Goal: Task Accomplishment & Management: Use online tool/utility

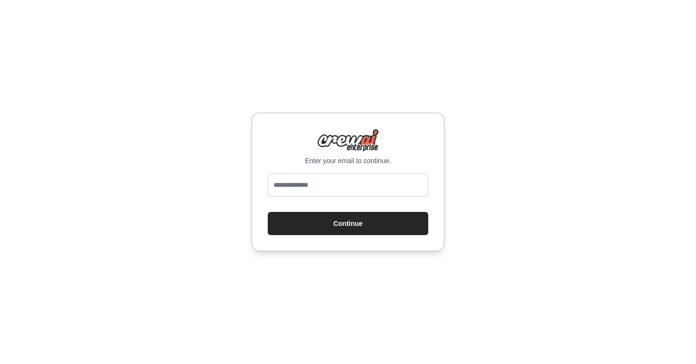
click at [359, 180] on input "email" at bounding box center [348, 184] width 160 height 23
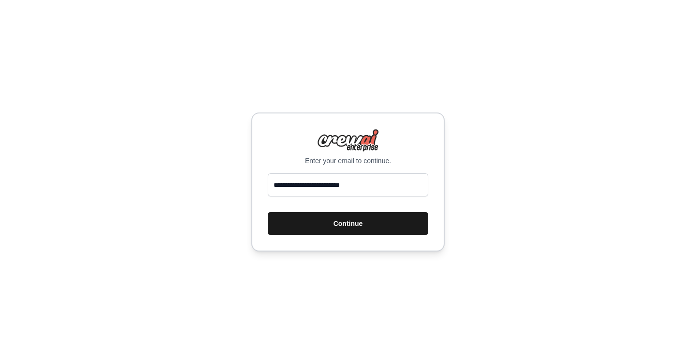
type input "**********"
click at [383, 224] on button "Continue" at bounding box center [348, 223] width 160 height 23
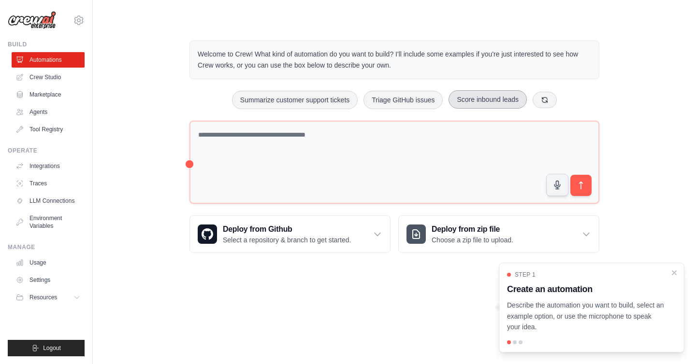
click at [483, 102] on button "Score inbound leads" at bounding box center [487, 99] width 78 height 18
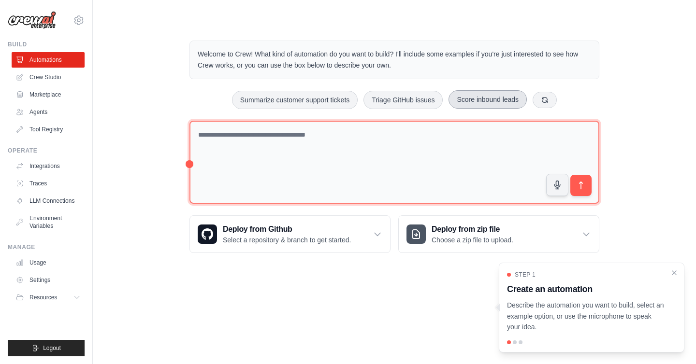
type textarea "**********"
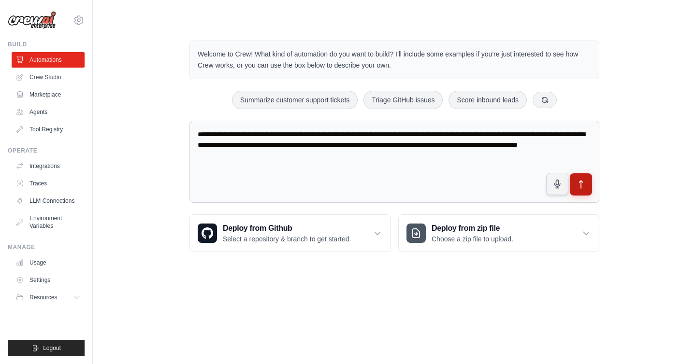
click at [581, 187] on icon "submit" at bounding box center [580, 185] width 3 height 8
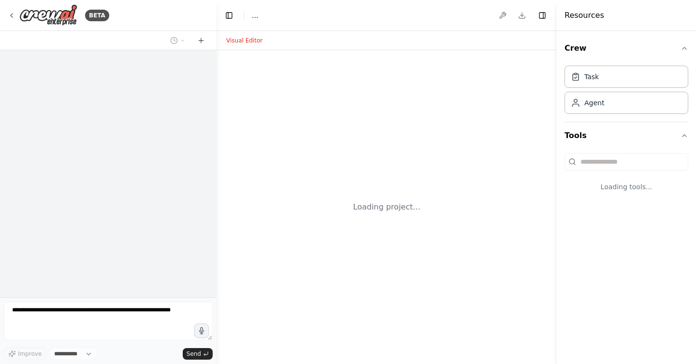
select select "****"
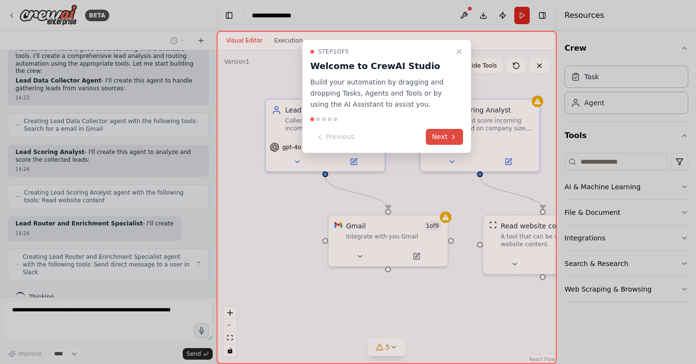
scroll to position [320, 0]
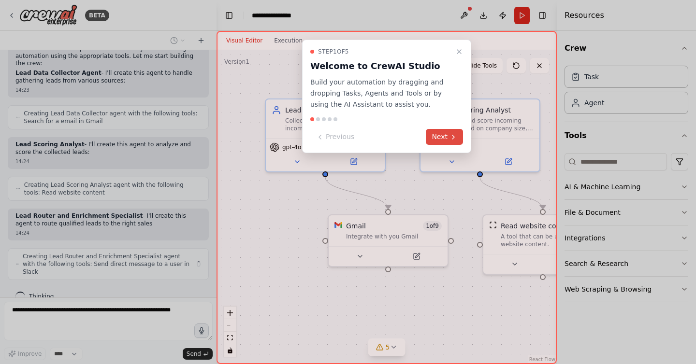
click at [442, 138] on button "Next" at bounding box center [444, 137] width 37 height 16
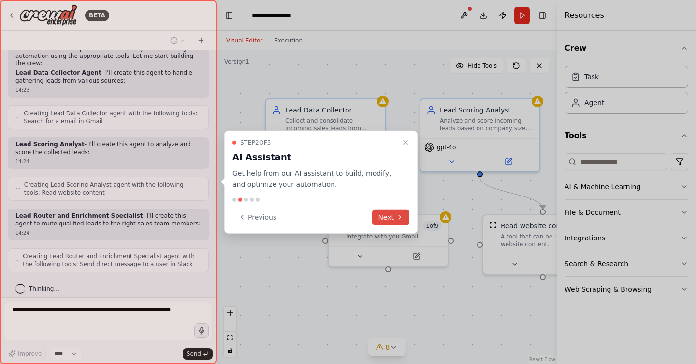
click at [389, 220] on button "Next" at bounding box center [390, 217] width 37 height 16
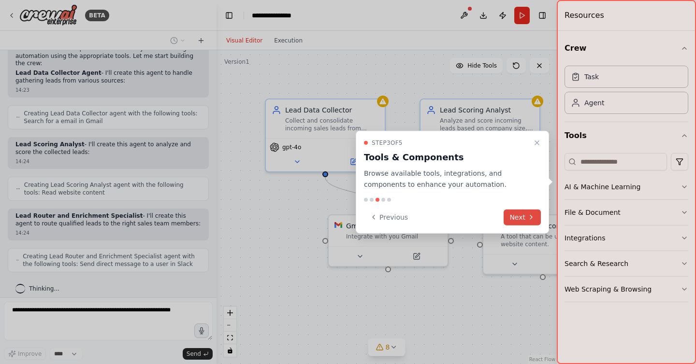
click at [524, 219] on button "Next" at bounding box center [522, 217] width 37 height 16
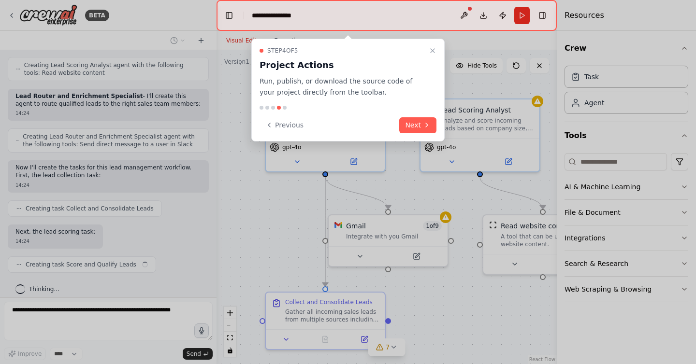
scroll to position [440, 0]
click at [418, 126] on button "Next" at bounding box center [417, 125] width 37 height 16
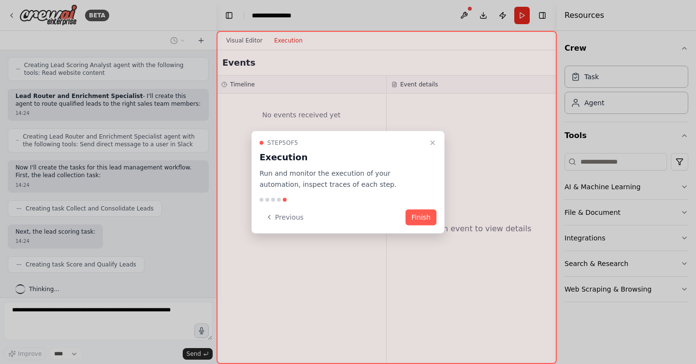
scroll to position [496, 0]
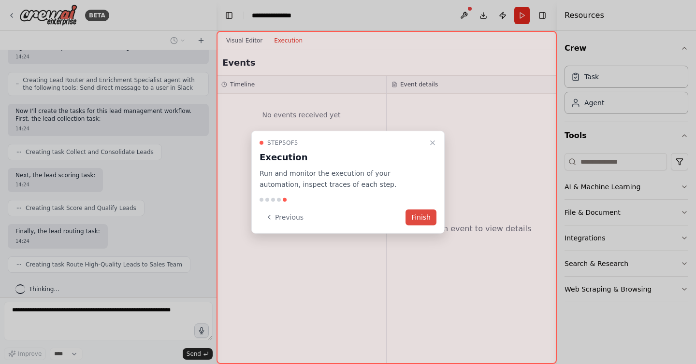
click at [413, 220] on button "Finish" at bounding box center [420, 217] width 31 height 16
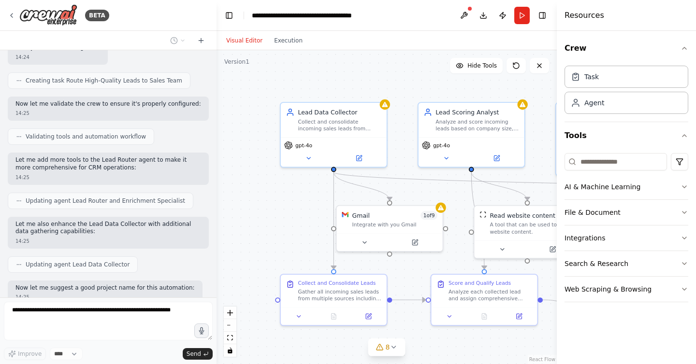
scroll to position [737, 0]
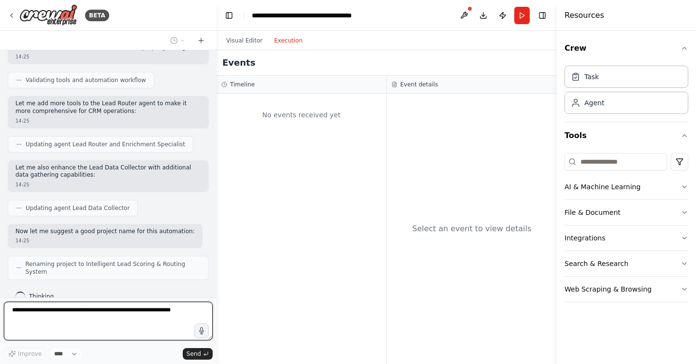
click at [288, 40] on button "Execution" at bounding box center [288, 41] width 40 height 12
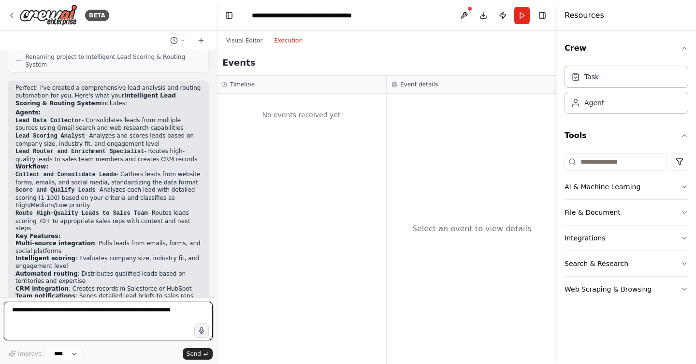
scroll to position [946, 0]
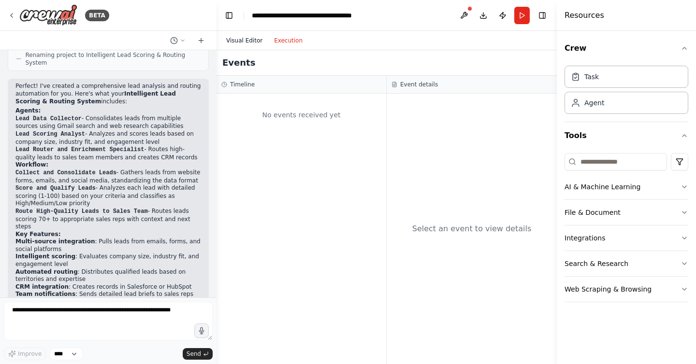
click at [246, 43] on button "Visual Editor" at bounding box center [244, 41] width 48 height 12
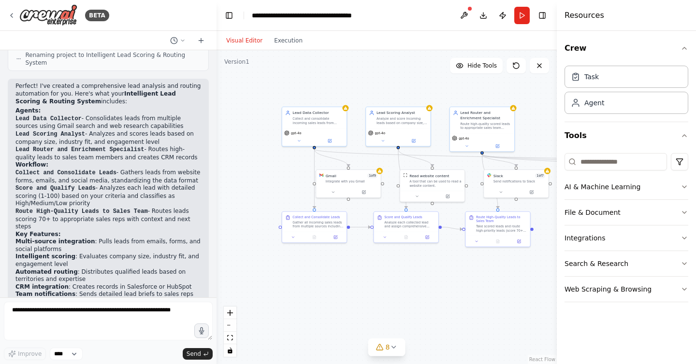
drag, startPoint x: 434, startPoint y: 91, endPoint x: 384, endPoint y: 92, distance: 49.3
click at [384, 92] on div ".deletable-edge-delete-btn { width: 20px; height: 20px; border: 0px solid #ffff…" at bounding box center [387, 207] width 340 height 314
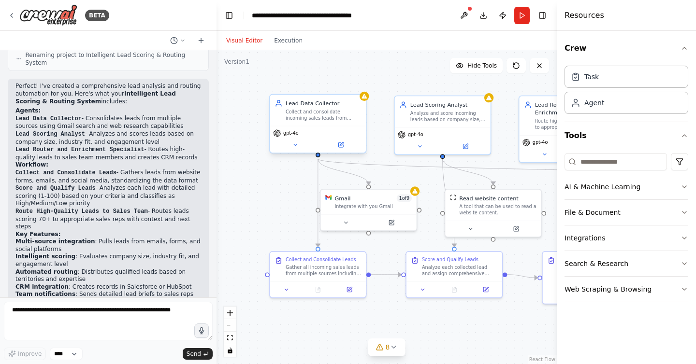
click at [328, 114] on div "Collect and consolidate incoming sales leads from multiple sources including we…" at bounding box center [323, 115] width 75 height 13
click at [292, 145] on icon at bounding box center [295, 145] width 6 height 6
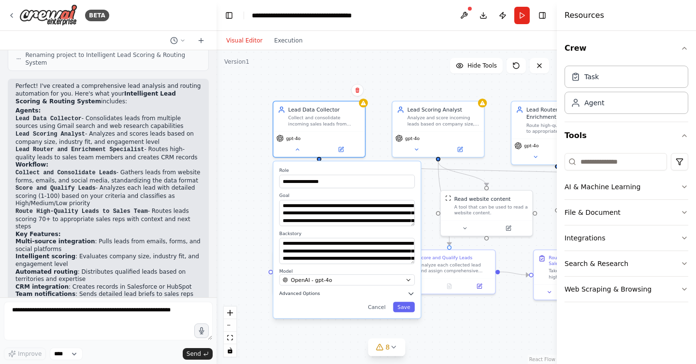
click at [408, 292] on icon "button" at bounding box center [410, 293] width 7 height 7
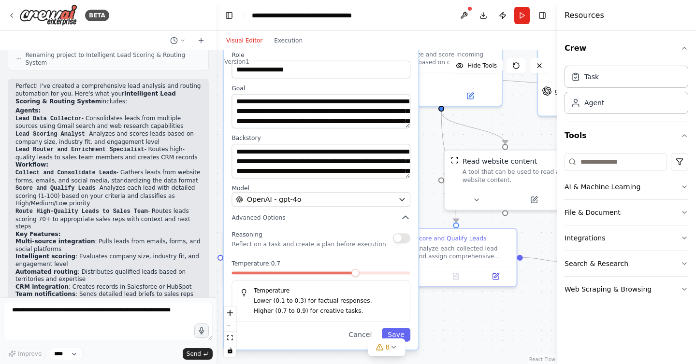
drag, startPoint x: 378, startPoint y: 254, endPoint x: 380, endPoint y: 186, distance: 68.2
click at [380, 186] on label "Model" at bounding box center [320, 189] width 179 height 8
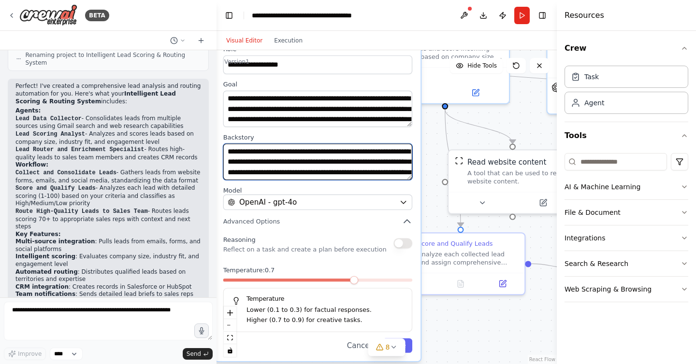
click at [375, 174] on textarea "**********" at bounding box center [317, 162] width 189 height 36
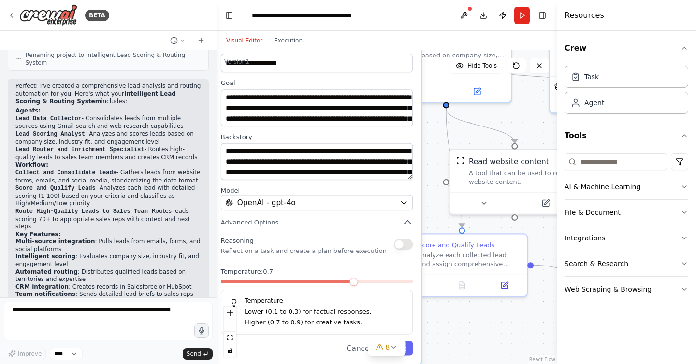
click at [436, 207] on div "**********" at bounding box center [387, 207] width 340 height 314
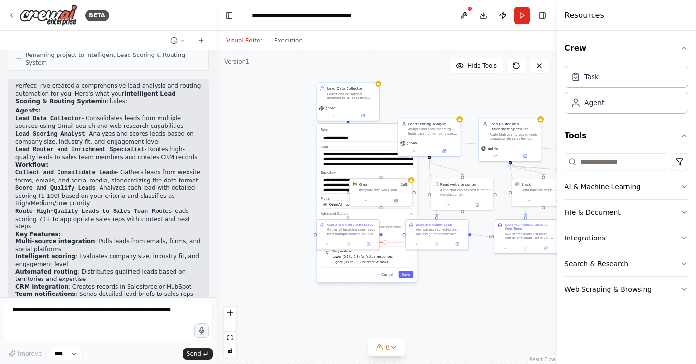
click at [381, 129] on label "Role" at bounding box center [367, 130] width 92 height 4
click at [406, 273] on button "Save" at bounding box center [406, 274] width 15 height 7
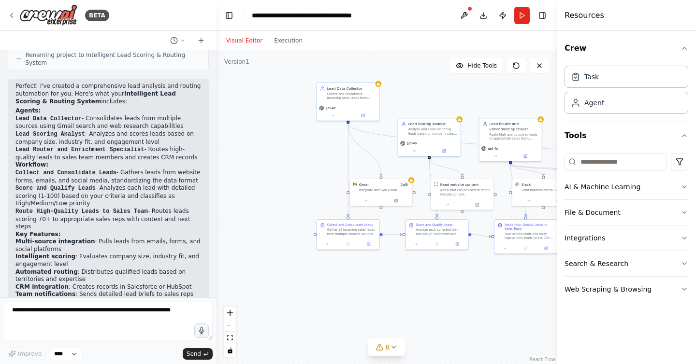
click at [406, 273] on div ".deletable-edge-delete-btn { width: 20px; height: 20px; border: 0px solid #ffff…" at bounding box center [387, 207] width 340 height 314
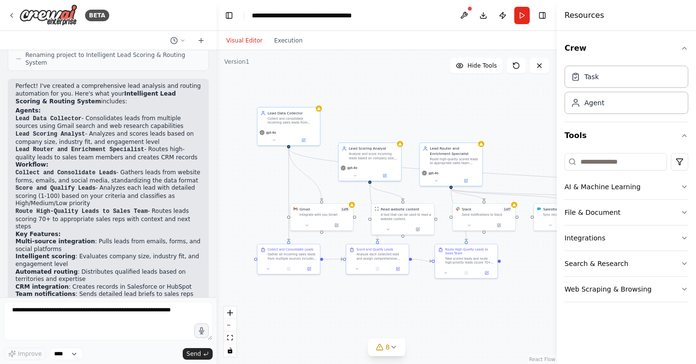
drag, startPoint x: 455, startPoint y: 83, endPoint x: 395, endPoint y: 108, distance: 64.4
click at [395, 108] on div ".deletable-edge-delete-btn { width: 20px; height: 20px; border: 0px solid #ffff…" at bounding box center [387, 207] width 340 height 314
click at [522, 10] on button "Run" at bounding box center [521, 15] width 15 height 17
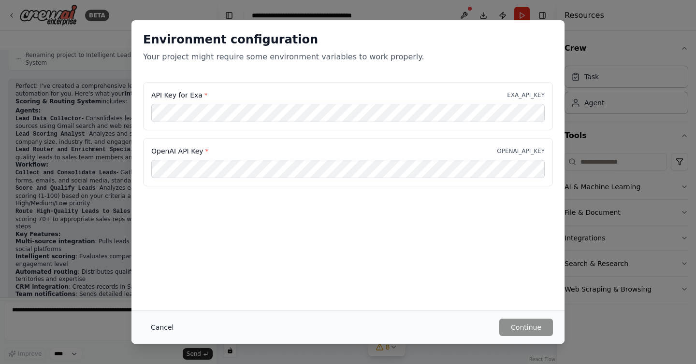
click at [165, 334] on button "Cancel" at bounding box center [162, 327] width 38 height 17
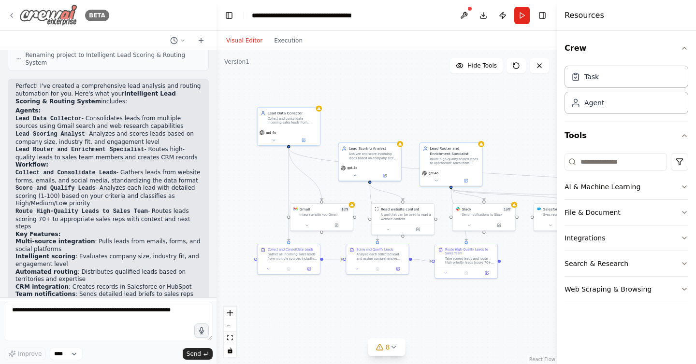
click at [12, 12] on icon at bounding box center [12, 16] width 8 height 8
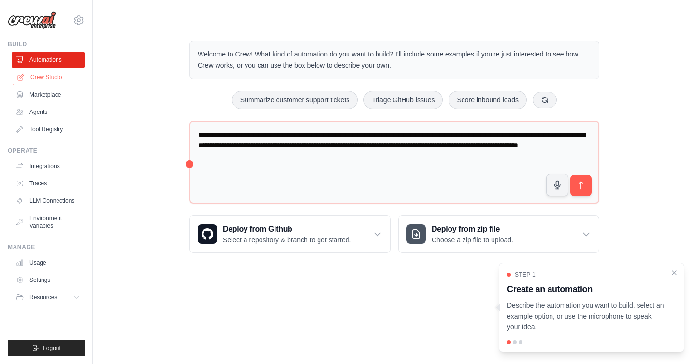
click at [47, 76] on link "Crew Studio" at bounding box center [49, 77] width 73 height 15
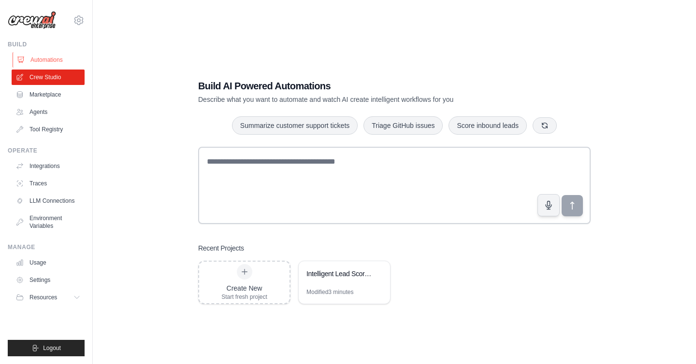
click at [39, 57] on link "Automations" at bounding box center [49, 59] width 73 height 15
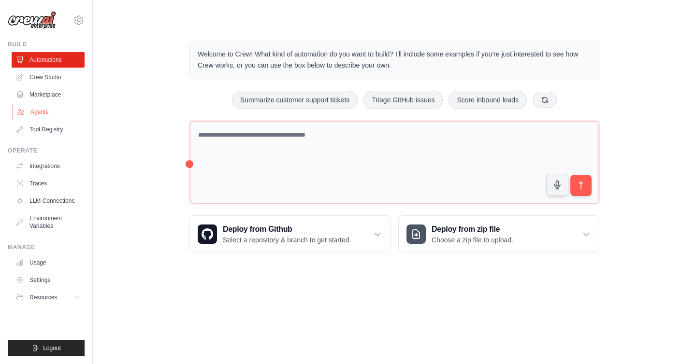
click at [48, 112] on link "Agents" at bounding box center [49, 111] width 73 height 15
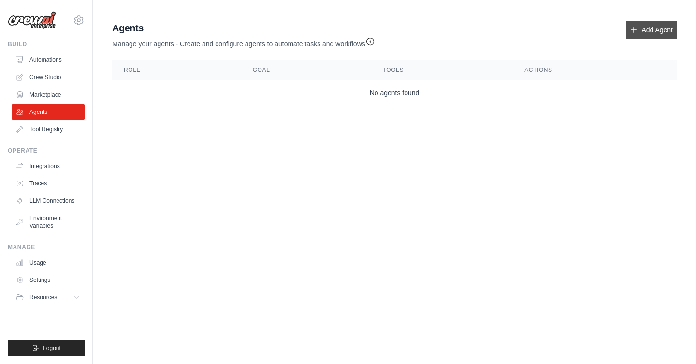
click at [643, 29] on link "Add Agent" at bounding box center [651, 29] width 51 height 17
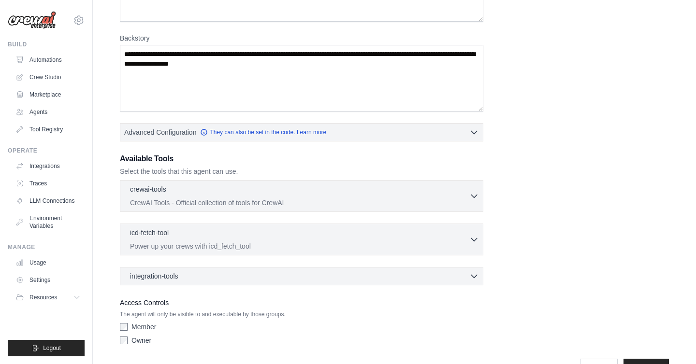
scroll to position [154, 0]
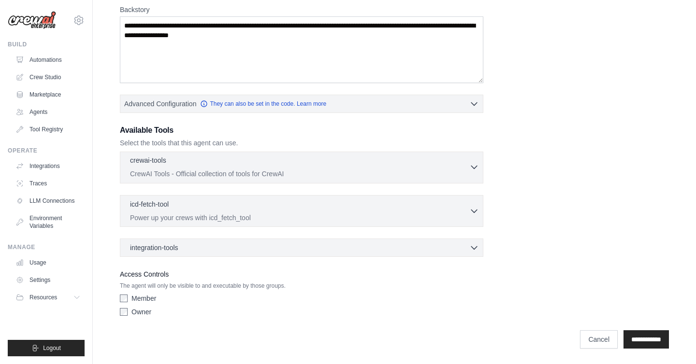
click at [475, 169] on icon "button" at bounding box center [474, 167] width 10 height 10
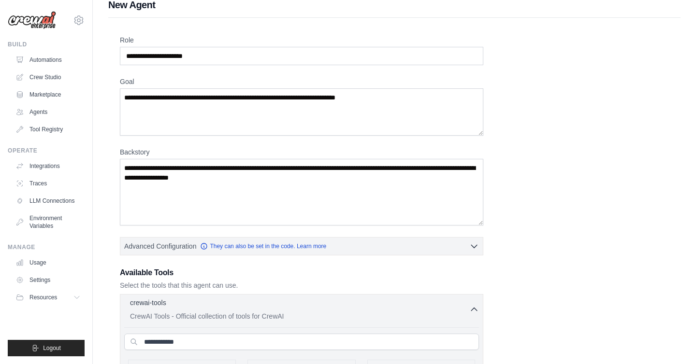
scroll to position [0, 0]
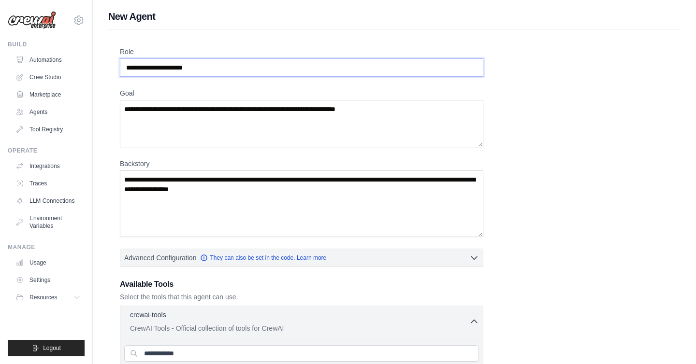
click at [175, 64] on input "Role" at bounding box center [301, 67] width 363 height 18
drag, startPoint x: 213, startPoint y: 68, endPoint x: 101, endPoint y: 69, distance: 112.1
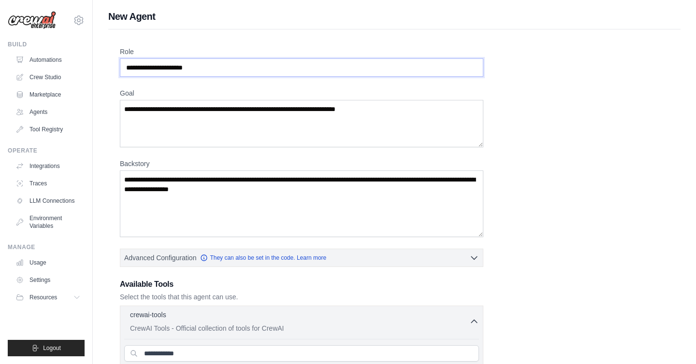
click at [170, 71] on input "Role" at bounding box center [301, 67] width 363 height 18
type input "**********"
click at [161, 113] on textarea "Goal" at bounding box center [301, 123] width 363 height 47
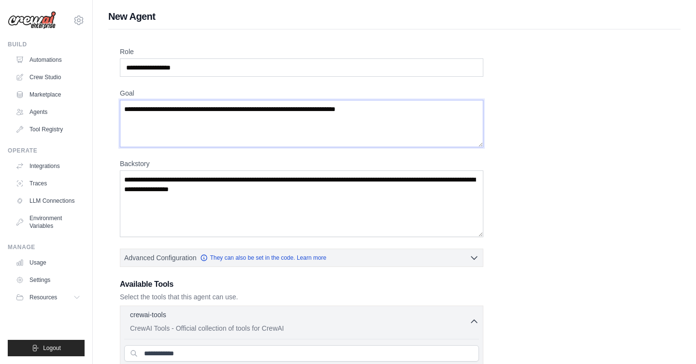
click at [161, 113] on textarea "Goal" at bounding box center [301, 123] width 363 height 47
click at [307, 205] on textarea "Backstory" at bounding box center [301, 204] width 363 height 67
click at [424, 114] on textarea "Goal" at bounding box center [301, 123] width 363 height 47
click at [295, 198] on textarea "Backstory" at bounding box center [301, 204] width 363 height 67
click at [400, 181] on textarea "**********" at bounding box center [301, 204] width 363 height 67
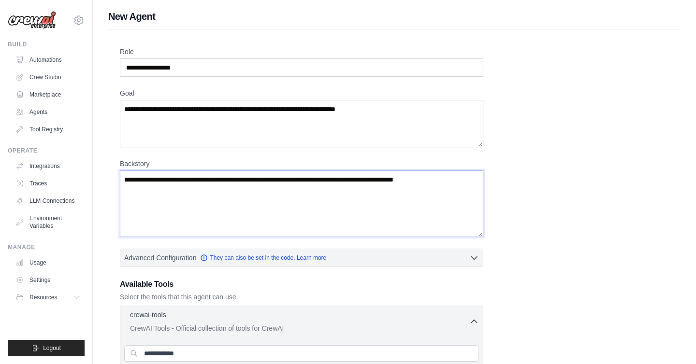
click at [263, 180] on textarea "**********" at bounding box center [301, 204] width 363 height 67
click at [271, 181] on textarea "**********" at bounding box center [301, 204] width 363 height 67
click at [387, 180] on textarea "**********" at bounding box center [301, 204] width 363 height 67
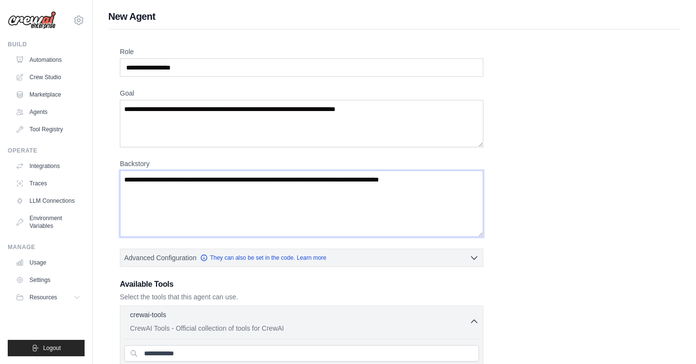
click at [387, 180] on textarea "**********" at bounding box center [301, 204] width 363 height 67
paste textarea "*******"
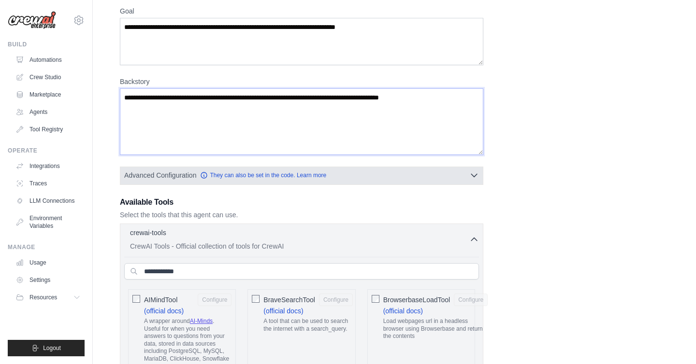
scroll to position [81, 0]
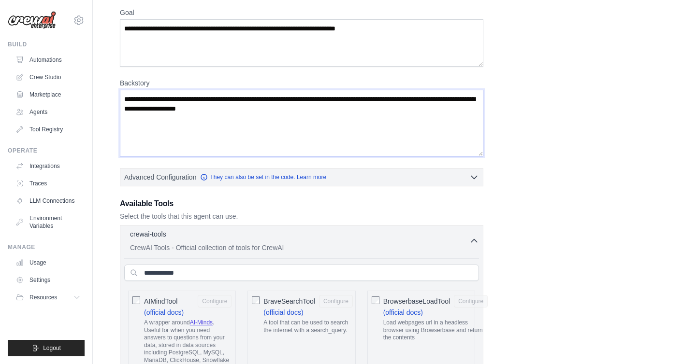
click at [203, 111] on textarea "**********" at bounding box center [301, 123] width 363 height 67
click at [184, 110] on textarea "**********" at bounding box center [301, 123] width 363 height 67
click at [229, 110] on textarea "**********" at bounding box center [301, 123] width 363 height 67
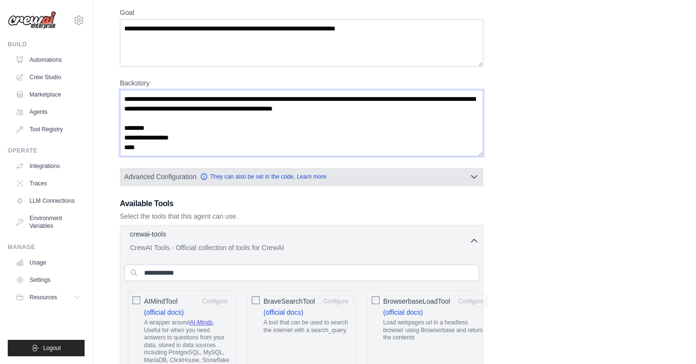
type textarea "**********"
click at [478, 179] on icon "button" at bounding box center [474, 177] width 10 height 10
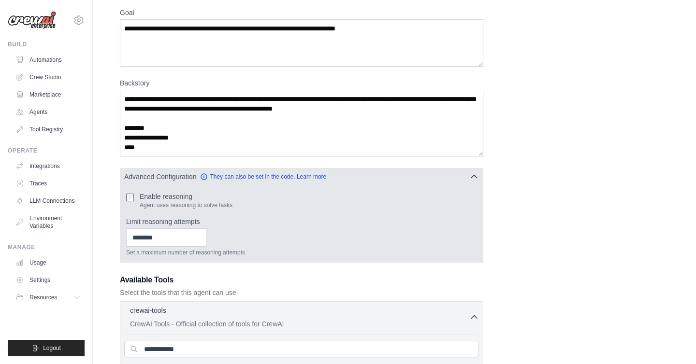
click at [474, 178] on icon "button" at bounding box center [474, 177] width 10 height 10
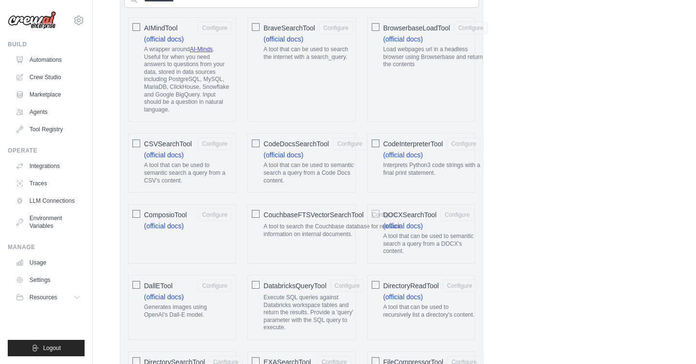
scroll to position [166, 0]
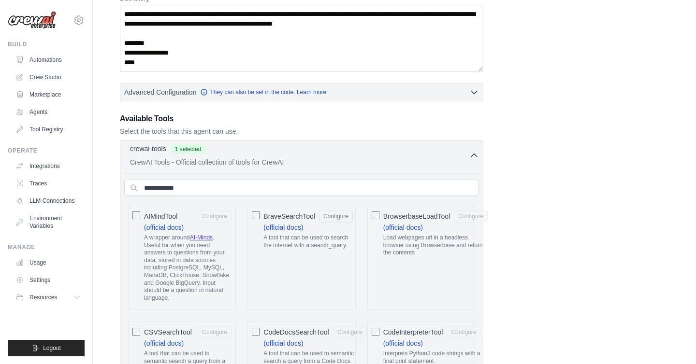
click at [475, 155] on icon "button" at bounding box center [474, 156] width 10 height 10
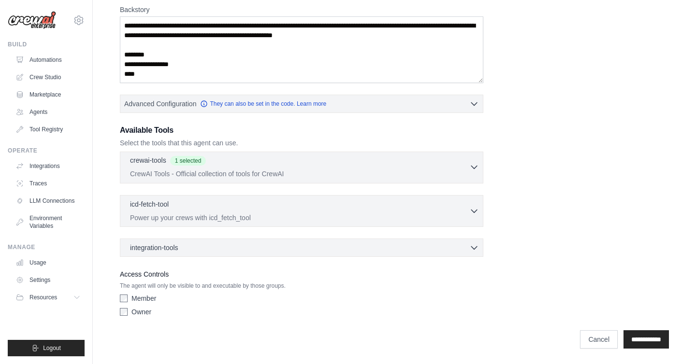
click at [478, 171] on icon "button" at bounding box center [474, 167] width 10 height 10
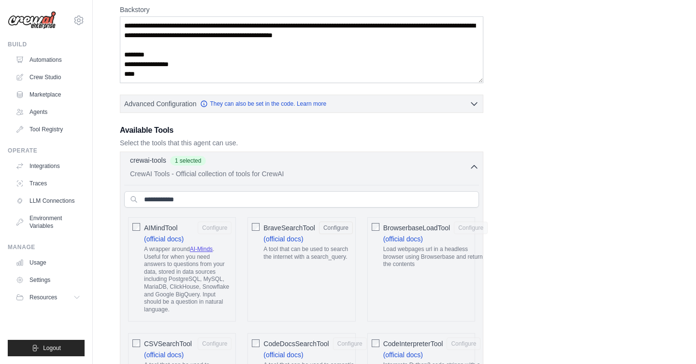
scroll to position [166, 0]
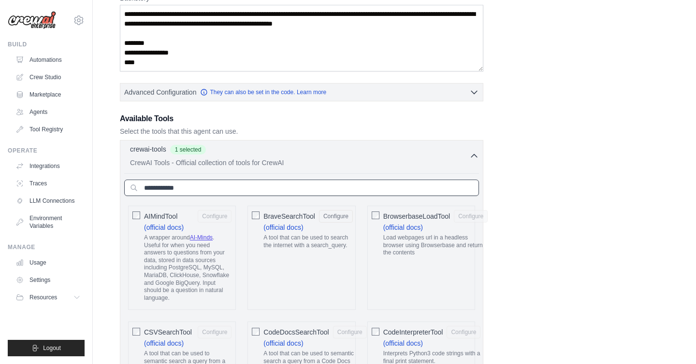
click at [338, 182] on input "text" at bounding box center [301, 188] width 355 height 16
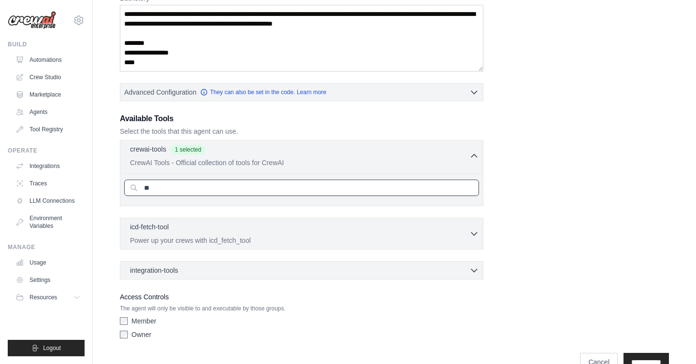
type input "***"
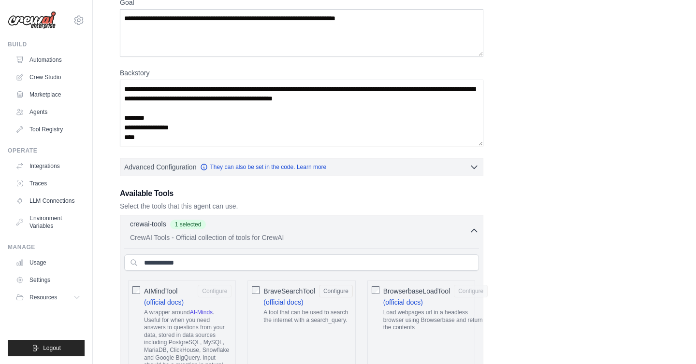
scroll to position [59, 0]
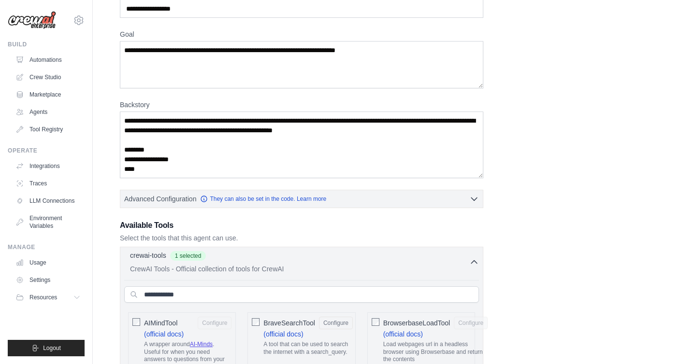
click at [474, 259] on icon "button" at bounding box center [474, 263] width 10 height 10
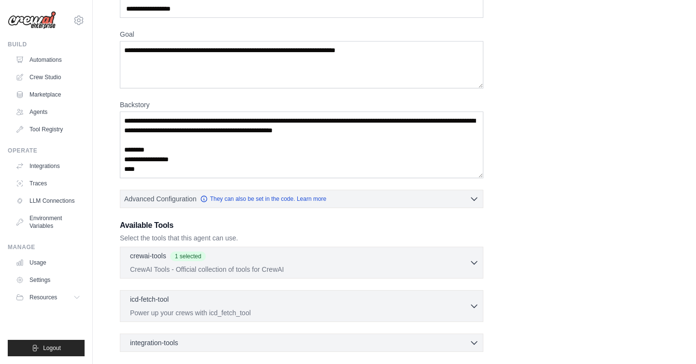
scroll to position [154, 0]
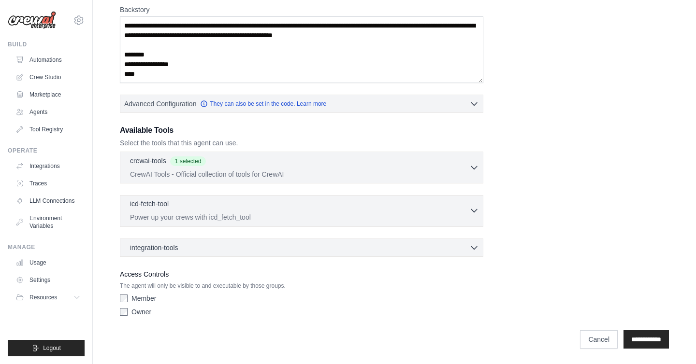
click at [475, 211] on icon "button" at bounding box center [474, 211] width 6 height 3
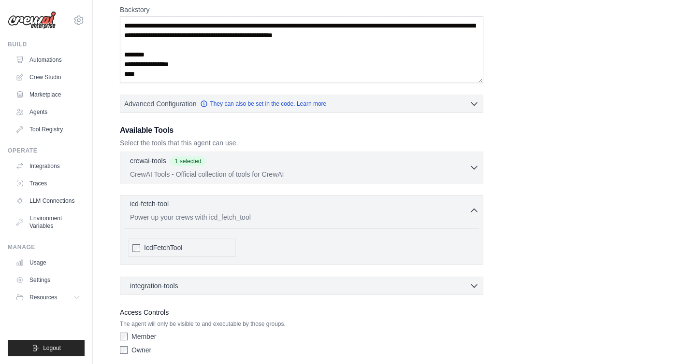
click at [475, 211] on icon "button" at bounding box center [474, 211] width 10 height 10
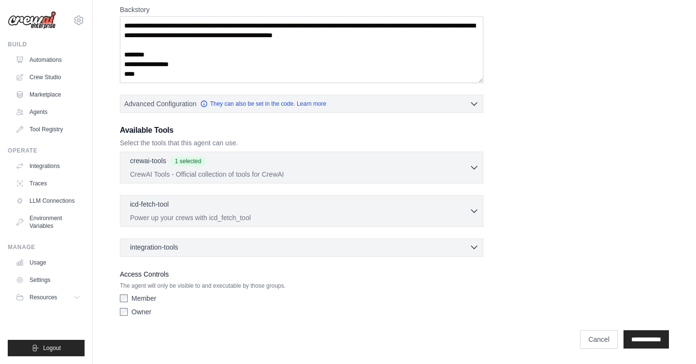
click at [473, 246] on icon "button" at bounding box center [474, 248] width 10 height 10
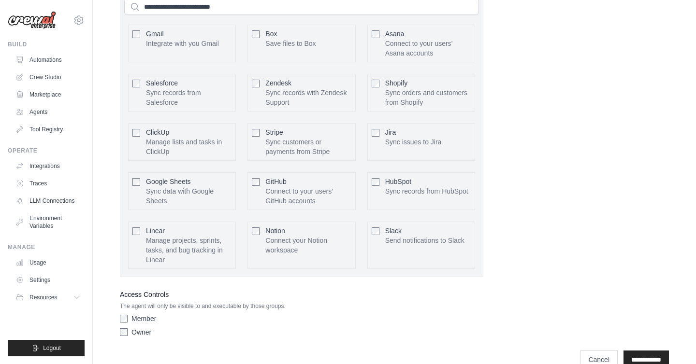
scroll to position [441, 0]
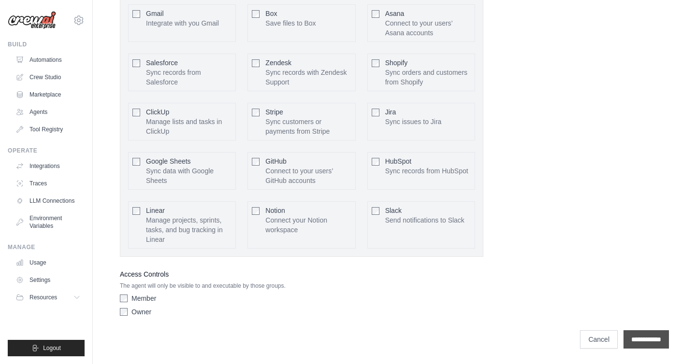
click at [642, 341] on input "**********" at bounding box center [645, 340] width 45 height 18
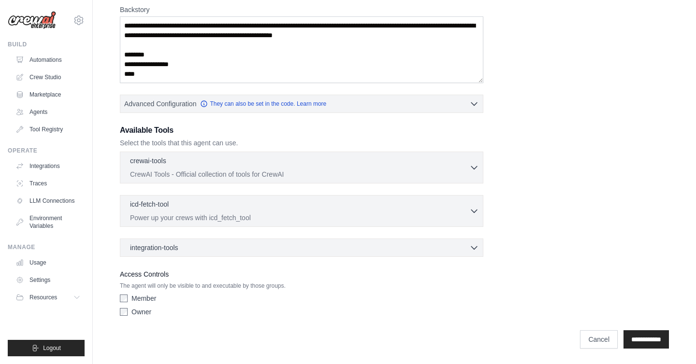
scroll to position [0, 0]
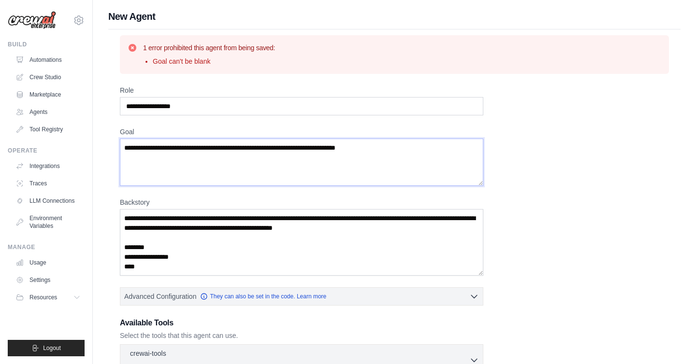
click at [400, 171] on textarea "Goal" at bounding box center [301, 162] width 363 height 47
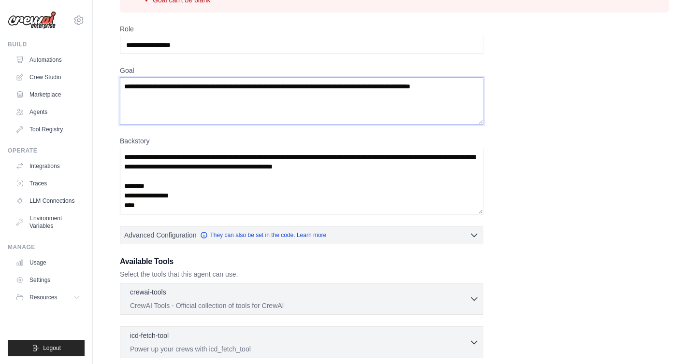
scroll to position [193, 0]
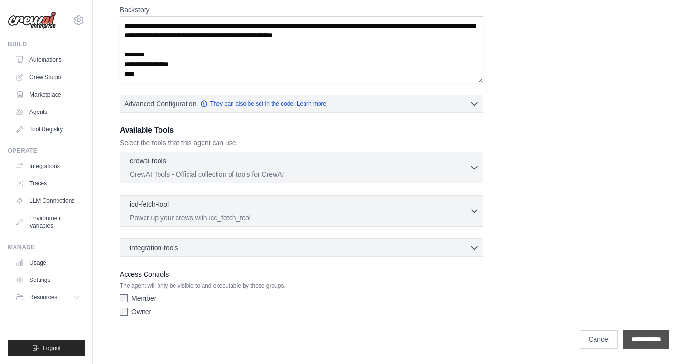
type textarea "**********"
click at [628, 341] on input "**********" at bounding box center [645, 340] width 45 height 18
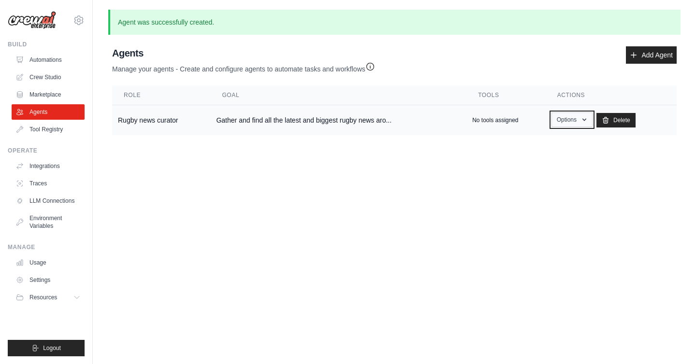
click at [571, 120] on button "Options" at bounding box center [571, 120] width 41 height 14
click at [476, 165] on body "nicholas.glanvill@gmail.com Settings Build Automations Crew Studio" at bounding box center [348, 182] width 696 height 364
click at [575, 120] on button "Options" at bounding box center [571, 120] width 41 height 14
click at [563, 149] on link "Show" at bounding box center [558, 141] width 70 height 17
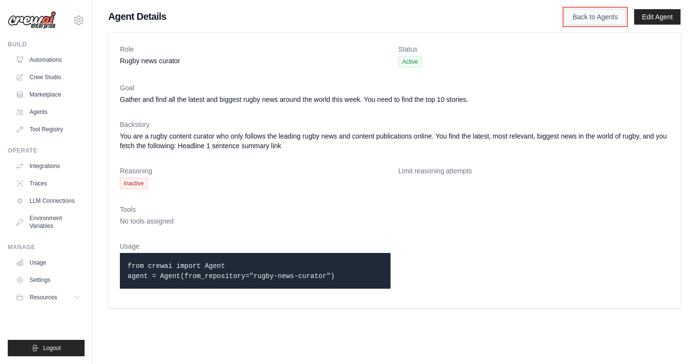
click at [591, 20] on link "Back to Agents" at bounding box center [594, 17] width 61 height 16
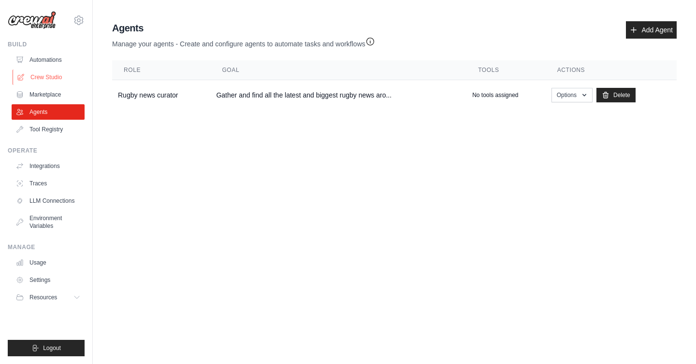
click at [52, 80] on link "Crew Studio" at bounding box center [49, 77] width 73 height 15
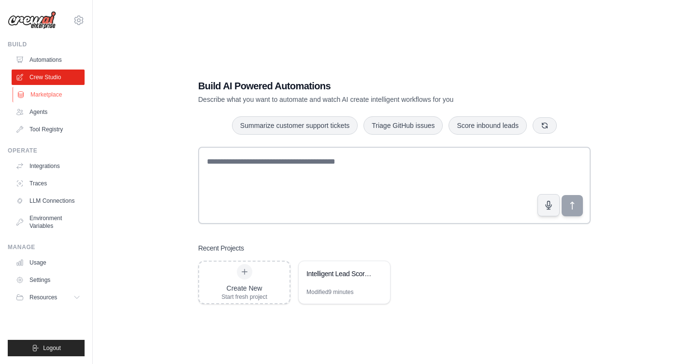
click at [56, 89] on link "Marketplace" at bounding box center [49, 94] width 73 height 15
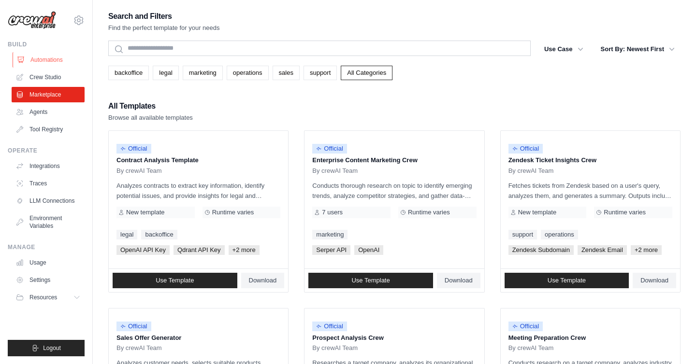
click at [43, 64] on link "Automations" at bounding box center [49, 59] width 73 height 15
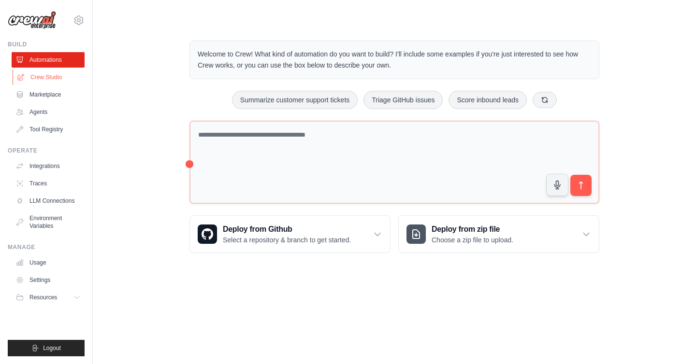
click at [42, 80] on link "Crew Studio" at bounding box center [49, 77] width 73 height 15
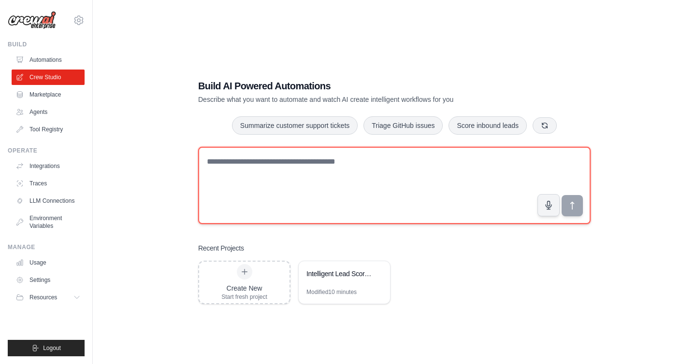
click at [372, 178] on textarea at bounding box center [394, 185] width 392 height 77
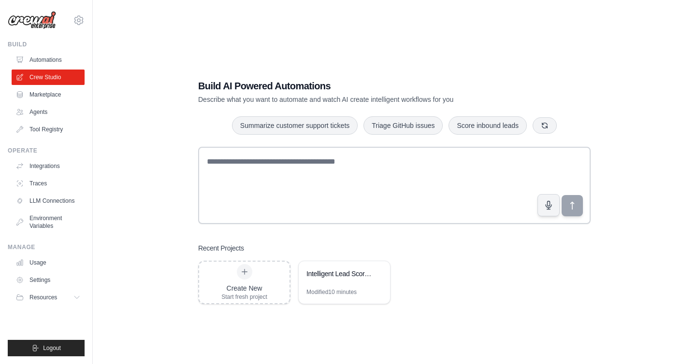
click at [32, 103] on ul "Automations Crew Studio Marketplace Agents Tool Registry" at bounding box center [48, 94] width 73 height 85
click at [29, 113] on link "Agents" at bounding box center [49, 111] width 73 height 15
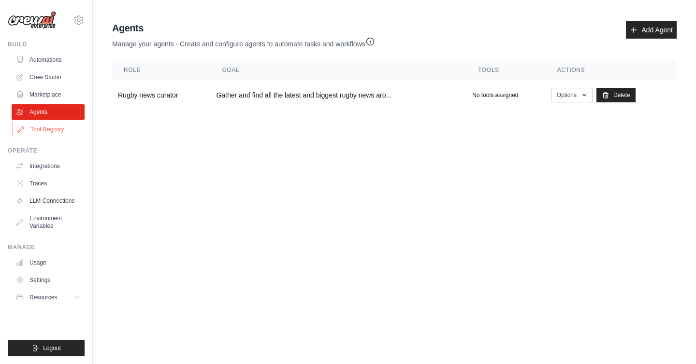
click at [29, 134] on link "Tool Registry" at bounding box center [49, 129] width 73 height 15
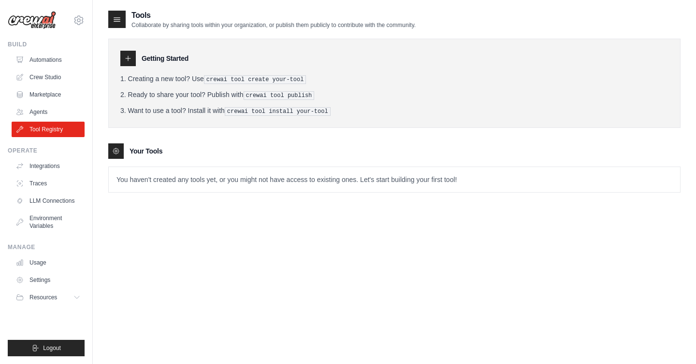
click at [125, 56] on icon at bounding box center [128, 59] width 8 height 8
click at [147, 189] on p "You haven't created any tools yet, or you might not have access to existing one…" at bounding box center [394, 179] width 571 height 25
click at [53, 165] on link "Integrations" at bounding box center [49, 166] width 73 height 15
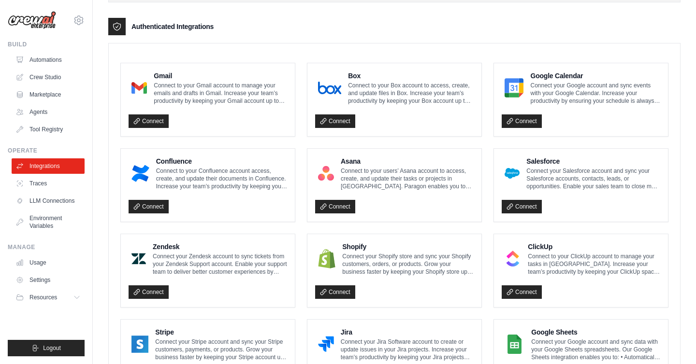
scroll to position [201, 0]
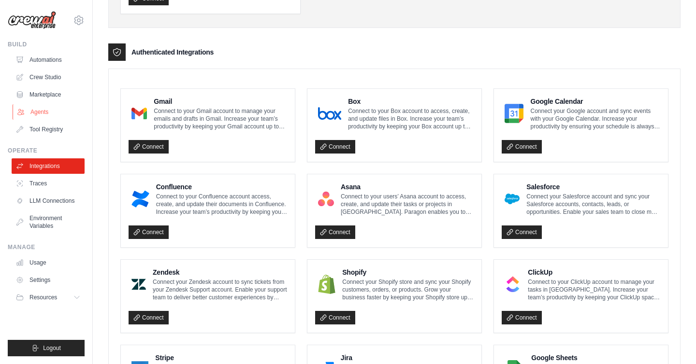
click at [40, 112] on link "Agents" at bounding box center [49, 111] width 73 height 15
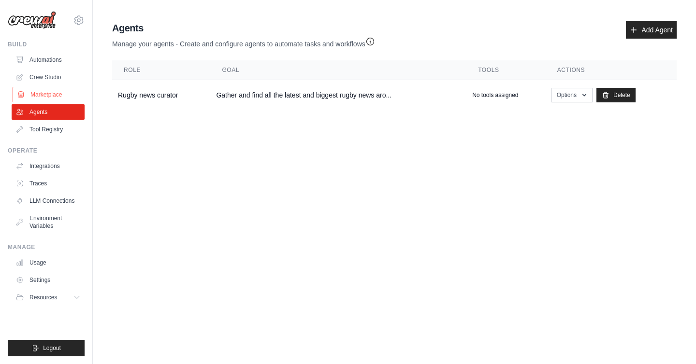
click at [36, 95] on link "Marketplace" at bounding box center [49, 94] width 73 height 15
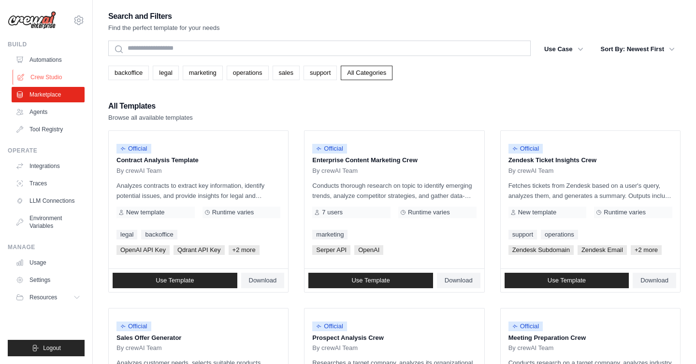
click at [37, 79] on link "Crew Studio" at bounding box center [49, 77] width 73 height 15
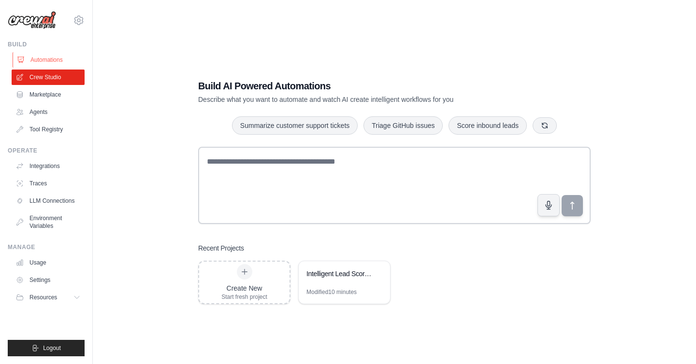
click at [37, 62] on link "Automations" at bounding box center [49, 59] width 73 height 15
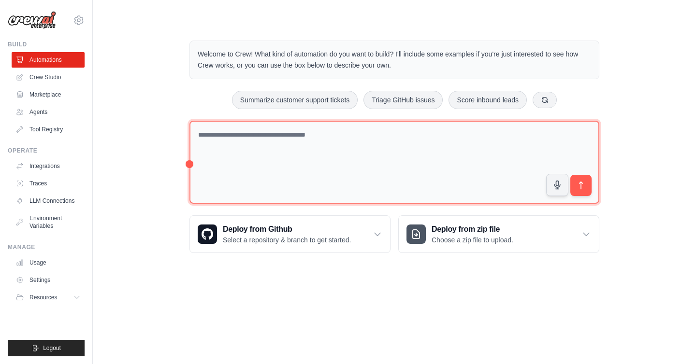
click at [290, 178] on textarea at bounding box center [394, 163] width 410 height 84
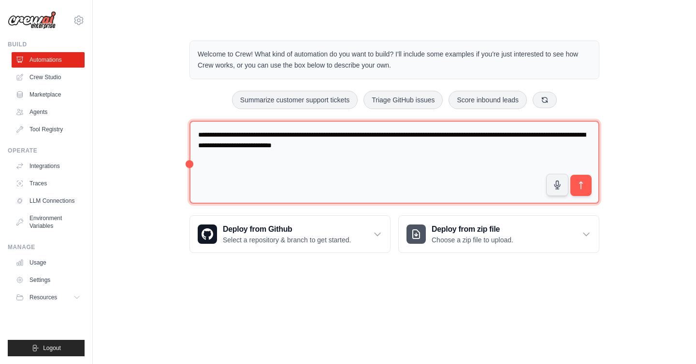
type textarea "**********"
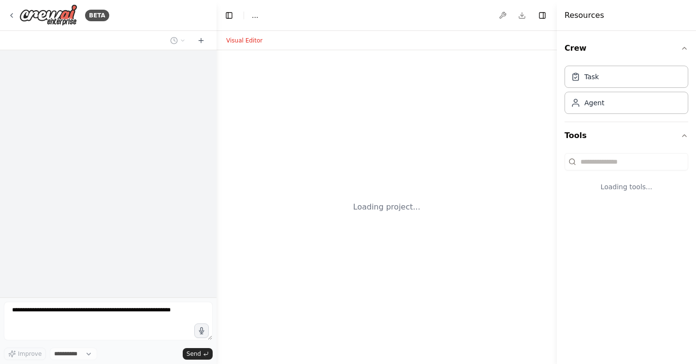
select select "****"
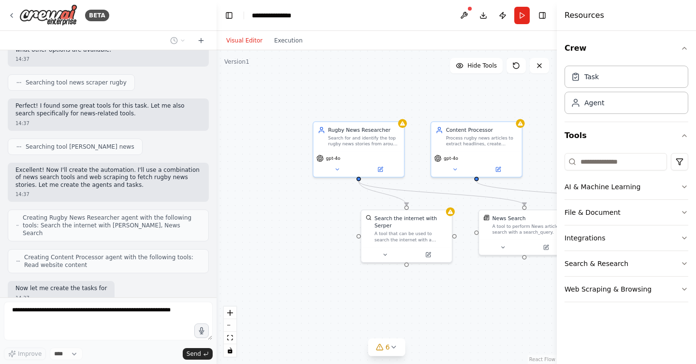
scroll to position [216, 0]
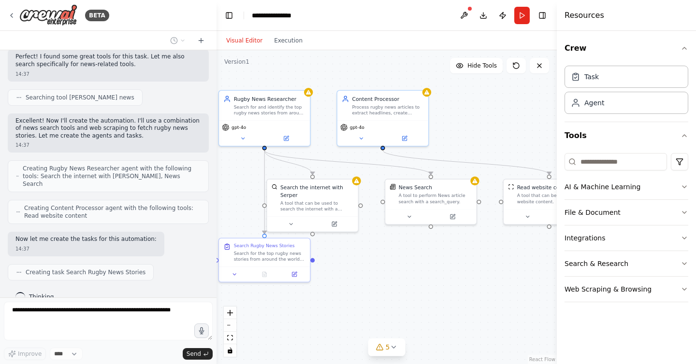
drag, startPoint x: 432, startPoint y: 88, endPoint x: 338, endPoint y: 57, distance: 98.7
click at [338, 57] on div ".deletable-edge-delete-btn { width: 20px; height: 20px; border: 0px solid #ffff…" at bounding box center [387, 207] width 340 height 314
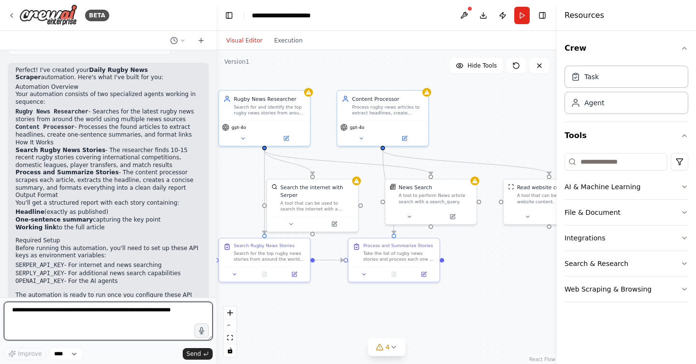
scroll to position [607, 0]
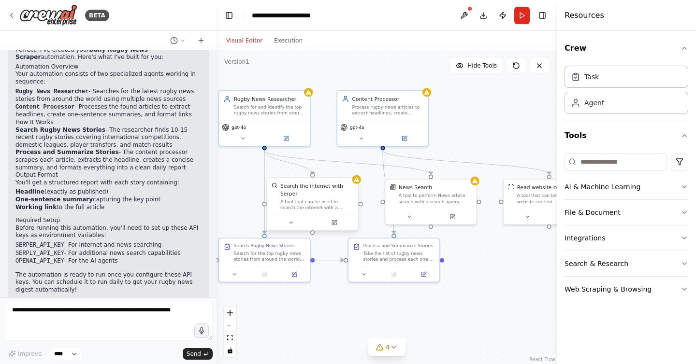
click at [334, 200] on div "A tool that can be used to search the internet with a search_query. Supports di…" at bounding box center [316, 205] width 73 height 12
click at [289, 222] on icon at bounding box center [291, 223] width 6 height 6
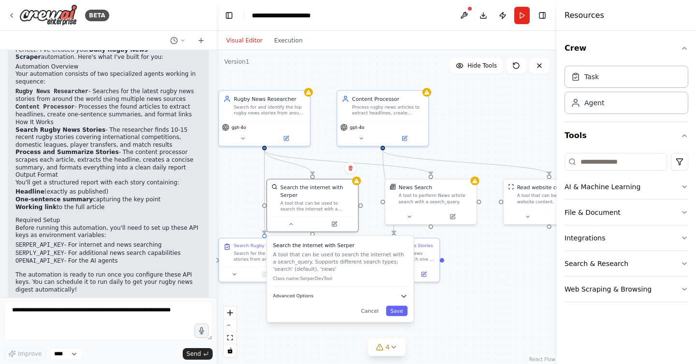
click at [406, 296] on icon "button" at bounding box center [403, 296] width 7 height 7
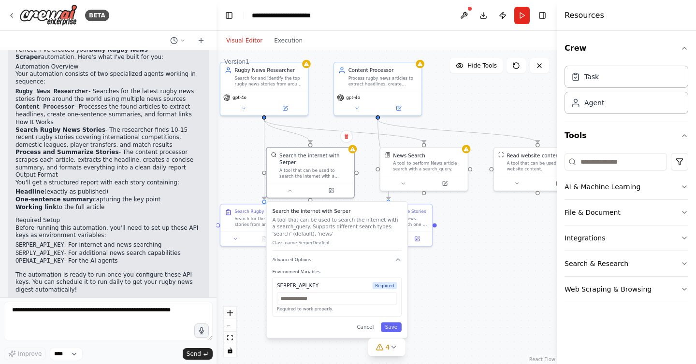
drag, startPoint x: 328, startPoint y: 73, endPoint x: 323, endPoint y: 38, distance: 36.0
click at [323, 38] on div "Visual Editor Execution Version 1 Hide Tools .deletable-edge-delete-btn { width…" at bounding box center [387, 197] width 340 height 333
click at [415, 160] on div "A tool to perform News article search with a search_query." at bounding box center [428, 165] width 70 height 12
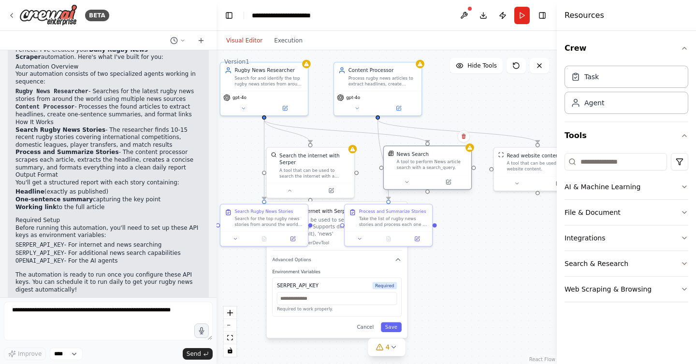
click at [415, 160] on div "A tool to perform News article search with a search_query." at bounding box center [432, 165] width 70 height 12
click at [405, 184] on icon at bounding box center [407, 182] width 6 height 6
click at [321, 212] on h3 "Search the internet with Serper" at bounding box center [336, 211] width 129 height 7
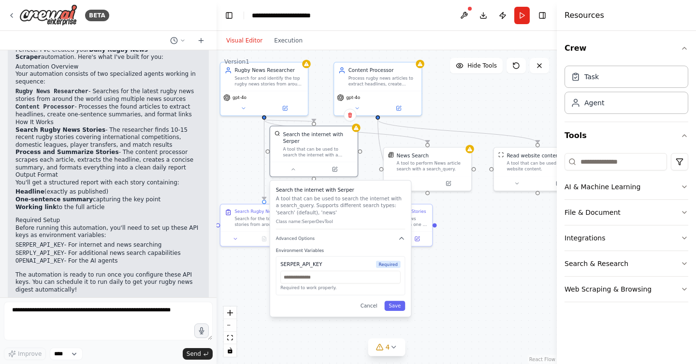
drag, startPoint x: 321, startPoint y: 212, endPoint x: 321, endPoint y: 188, distance: 24.2
click at [321, 188] on h3 "Search the internet with Serper" at bounding box center [340, 190] width 129 height 7
click at [293, 170] on icon at bounding box center [293, 168] width 6 height 6
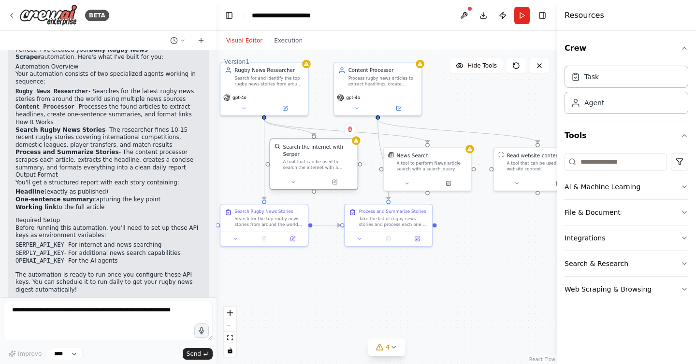
drag, startPoint x: 307, startPoint y: 155, endPoint x: 307, endPoint y: 169, distance: 14.0
click at [307, 169] on div "A tool that can be used to search the internet with a search_query. Supports di…" at bounding box center [318, 165] width 70 height 12
click at [235, 239] on icon at bounding box center [235, 238] width 6 height 6
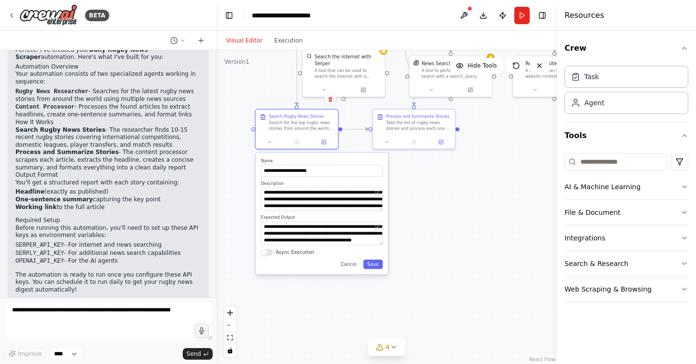
drag, startPoint x: 275, startPoint y: 167, endPoint x: 272, endPoint y: 46, distance: 120.9
click at [272, 46] on div "Visual Editor Execution Version 1 Hide Tools .deletable-edge-delete-btn { width…" at bounding box center [387, 197] width 340 height 333
click at [342, 242] on textarea "**********" at bounding box center [322, 234] width 124 height 24
click at [402, 243] on div ".deletable-edge-delete-btn { width: 20px; height: 20px; border: 0px solid #ffff…" at bounding box center [387, 207] width 340 height 314
click at [272, 142] on button at bounding box center [268, 140] width 23 height 8
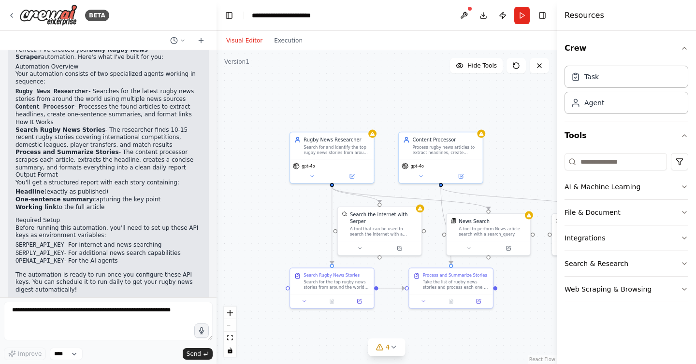
drag, startPoint x: 339, startPoint y: 201, endPoint x: 375, endPoint y: 361, distance: 164.4
click at [375, 361] on div ".deletable-edge-delete-btn { width: 20px; height: 20px; border: 0px solid #ffff…" at bounding box center [387, 207] width 340 height 314
click at [477, 227] on div "A tool to perform News article search with a search_query." at bounding box center [492, 230] width 67 height 11
click at [467, 248] on icon at bounding box center [468, 247] width 5 height 5
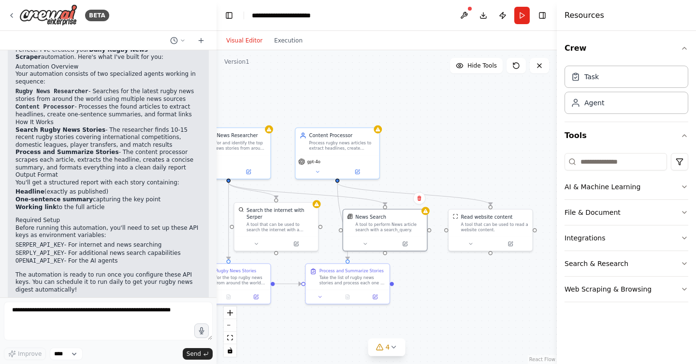
drag, startPoint x: 493, startPoint y: 130, endPoint x: 390, endPoint y: 126, distance: 103.5
click at [390, 126] on div ".deletable-edge-delete-btn { width: 20px; height: 20px; border: 0px solid #ffff…" at bounding box center [387, 207] width 340 height 314
click at [470, 244] on icon at bounding box center [470, 242] width 5 height 5
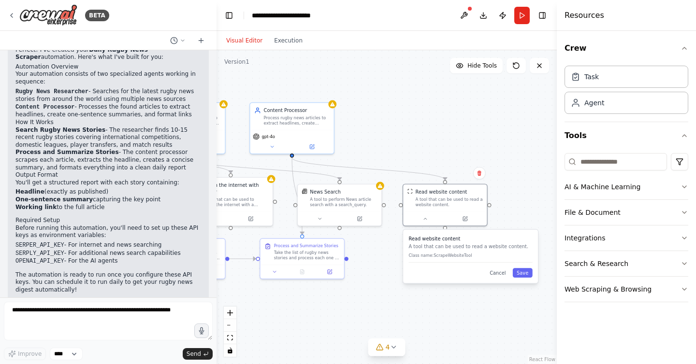
drag, startPoint x: 479, startPoint y: 153, endPoint x: 434, endPoint y: 128, distance: 51.9
click at [434, 128] on div ".deletable-edge-delete-btn { width: 20px; height: 20px; border: 0px solid #ffff…" at bounding box center [387, 207] width 340 height 314
click at [492, 274] on button "Cancel" at bounding box center [501, 273] width 24 height 10
click at [448, 191] on div "Read website content" at bounding box center [445, 191] width 52 height 7
click at [411, 190] on img at bounding box center [413, 190] width 5 height 5
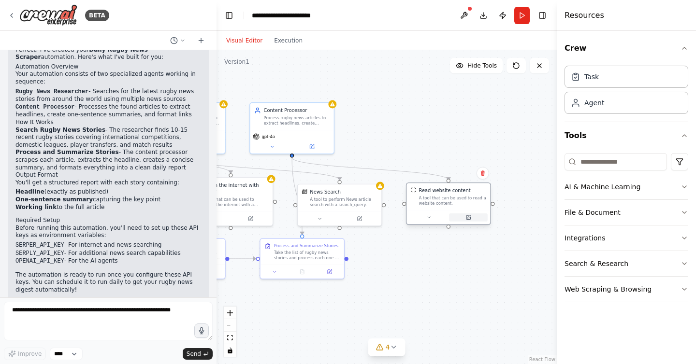
click at [465, 217] on icon at bounding box center [467, 217] width 5 height 5
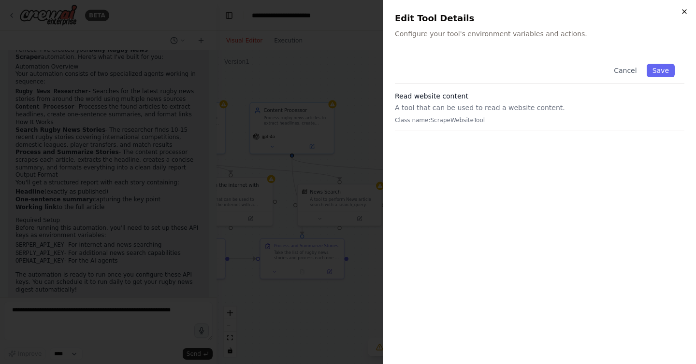
click at [681, 12] on icon "button" at bounding box center [684, 12] width 8 height 8
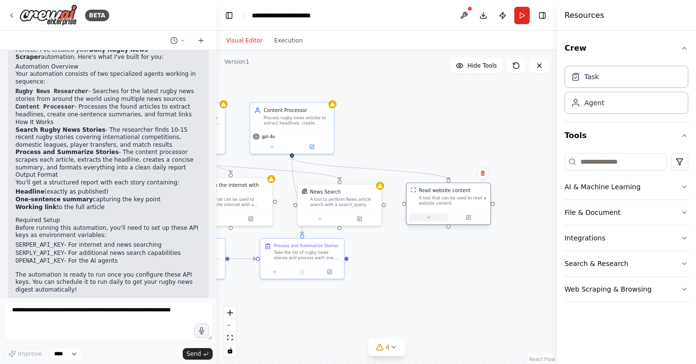
click at [428, 218] on icon at bounding box center [428, 217] width 5 height 5
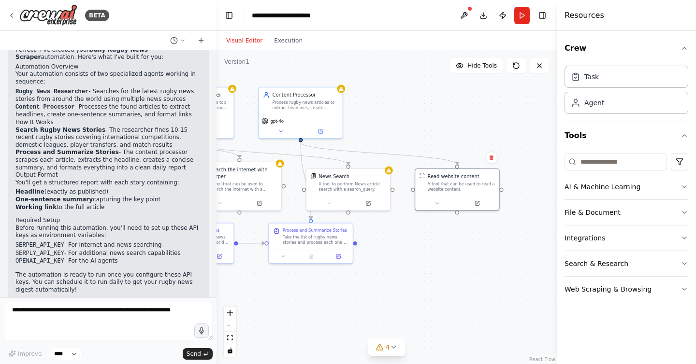
drag, startPoint x: 390, startPoint y: 134, endPoint x: 398, endPoint y: 118, distance: 17.7
click at [398, 118] on div ".deletable-edge-delete-btn { width: 20px; height: 20px; border: 0px solid #ffff…" at bounding box center [387, 207] width 340 height 314
click at [682, 289] on icon "button" at bounding box center [684, 290] width 8 height 8
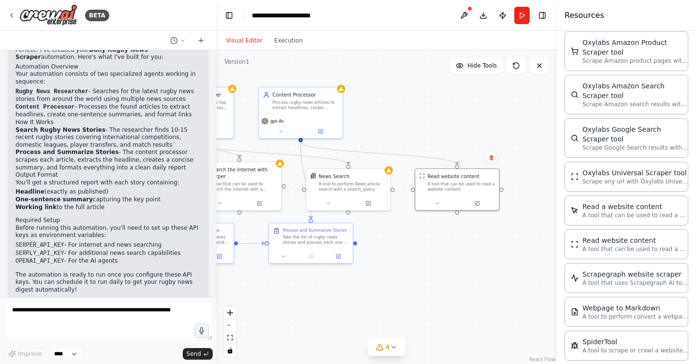
scroll to position [464, 0]
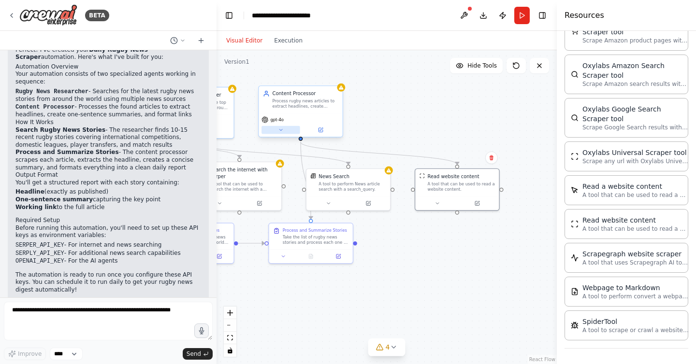
click at [278, 130] on icon at bounding box center [280, 130] width 5 height 5
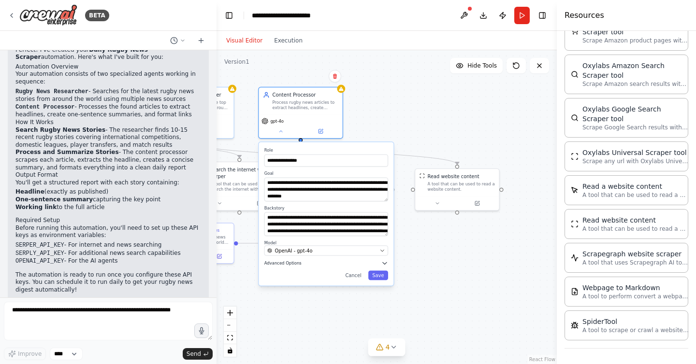
click at [382, 263] on icon "button" at bounding box center [384, 263] width 7 height 7
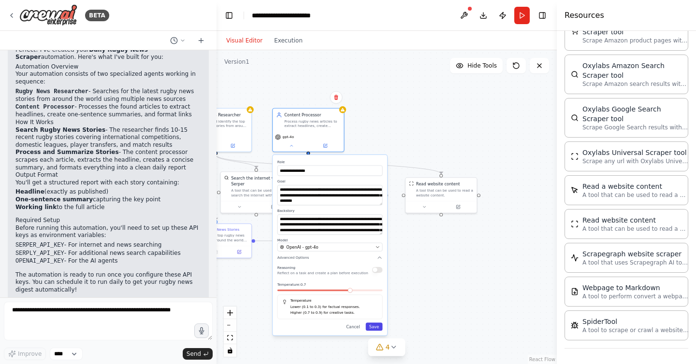
click at [378, 327] on button "Save" at bounding box center [373, 327] width 17 height 8
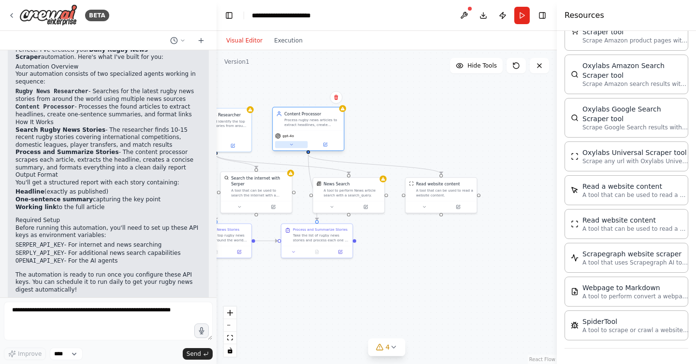
click at [291, 144] on icon at bounding box center [291, 145] width 5 height 5
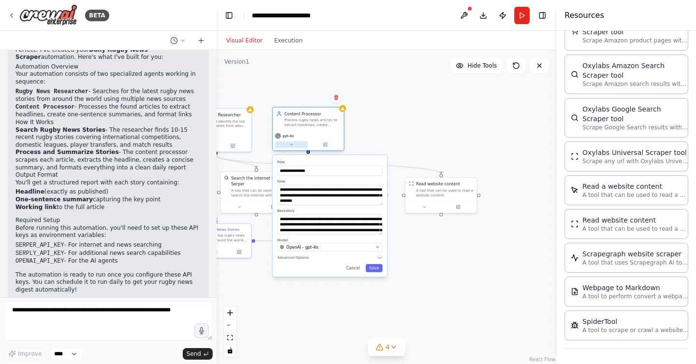
click at [291, 144] on icon at bounding box center [291, 145] width 5 height 5
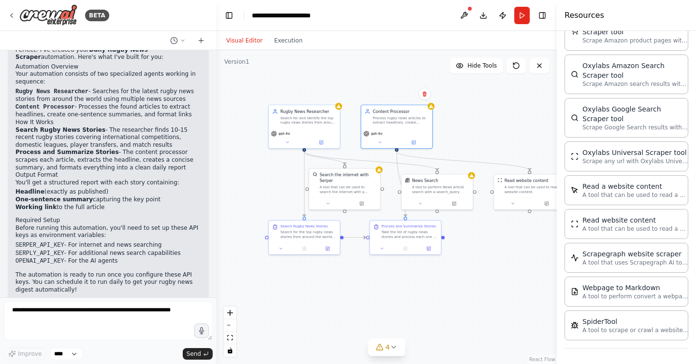
drag, startPoint x: 398, startPoint y: 140, endPoint x: 488, endPoint y: 137, distance: 90.0
click at [488, 137] on div ".deletable-edge-delete-btn { width: 20px; height: 20px; border: 0px solid #ffff…" at bounding box center [387, 207] width 340 height 314
click at [289, 143] on icon at bounding box center [289, 141] width 5 height 5
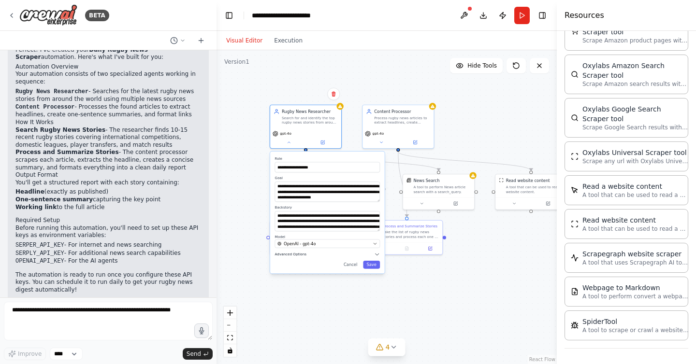
click at [306, 255] on button "Advanced Options" at bounding box center [327, 255] width 105 height 6
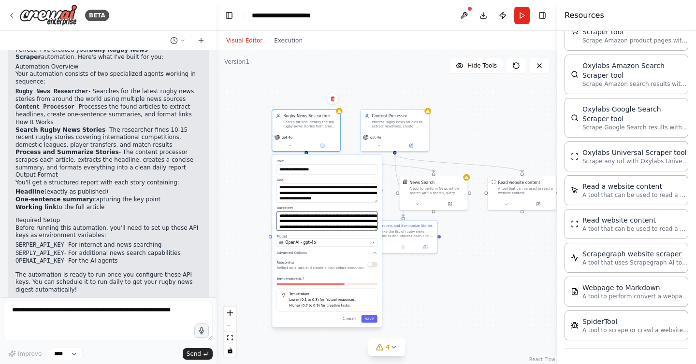
click at [319, 219] on textarea "**********" at bounding box center [326, 221] width 101 height 19
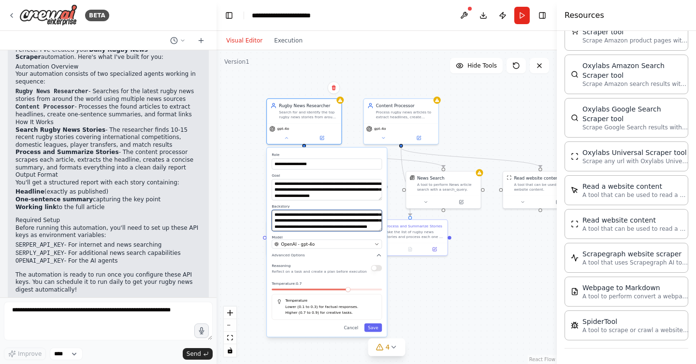
scroll to position [48, 0]
click at [339, 174] on label "Goal" at bounding box center [327, 175] width 110 height 5
click at [283, 136] on button at bounding box center [286, 136] width 34 height 7
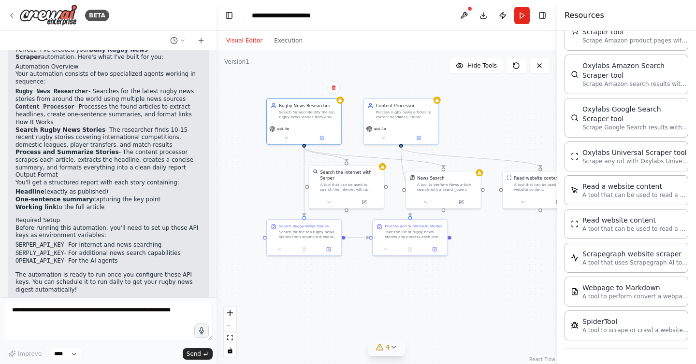
click at [387, 349] on span "4" at bounding box center [388, 348] width 4 height 10
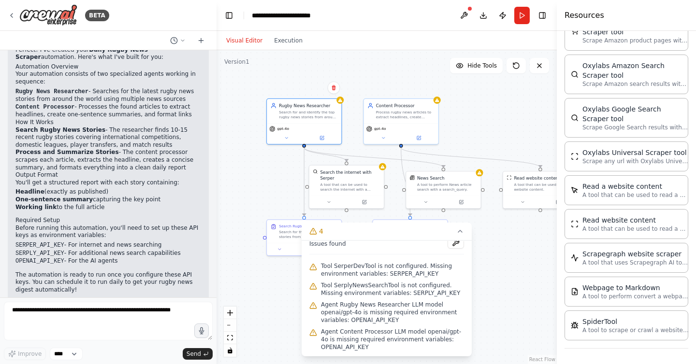
scroll to position [0, 0]
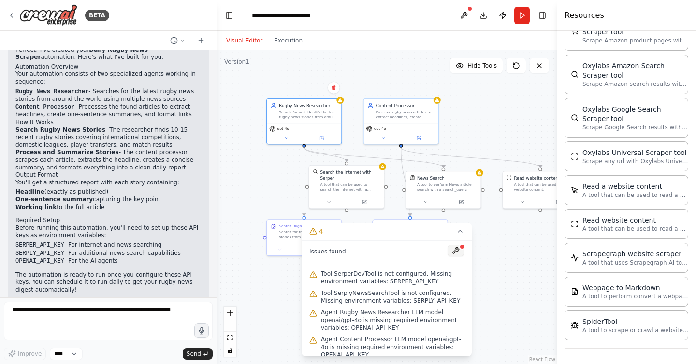
click at [459, 252] on button at bounding box center [456, 251] width 16 height 12
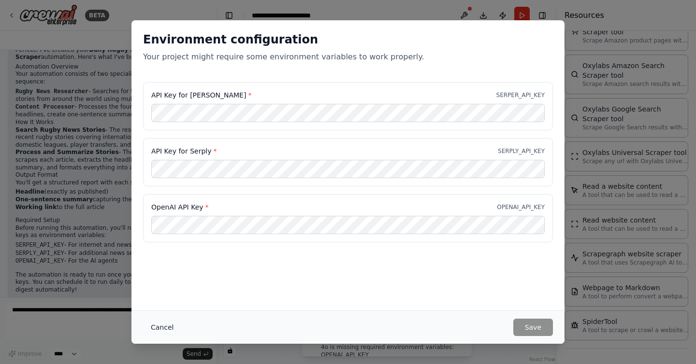
click at [164, 330] on button "Cancel" at bounding box center [162, 327] width 38 height 17
